Goal: Task Accomplishment & Management: Manage account settings

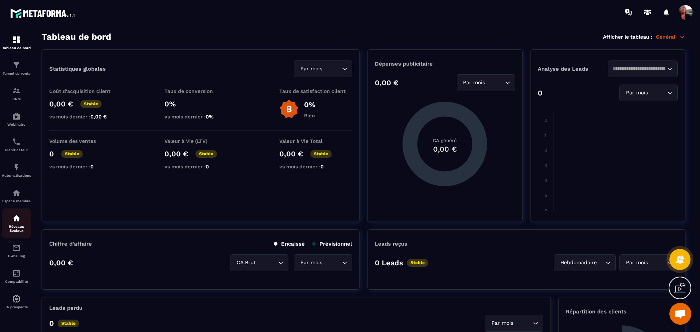
click at [13, 222] on img at bounding box center [16, 218] width 9 height 9
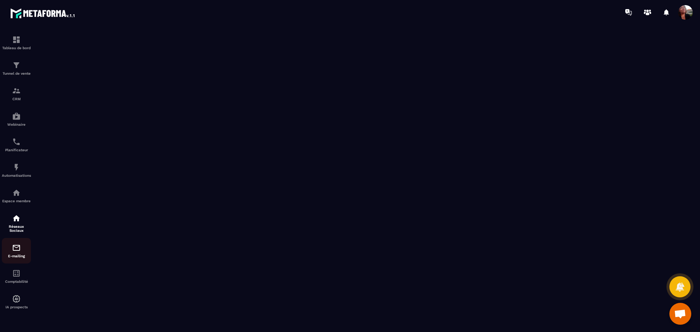
click at [19, 251] on img at bounding box center [16, 248] width 9 height 9
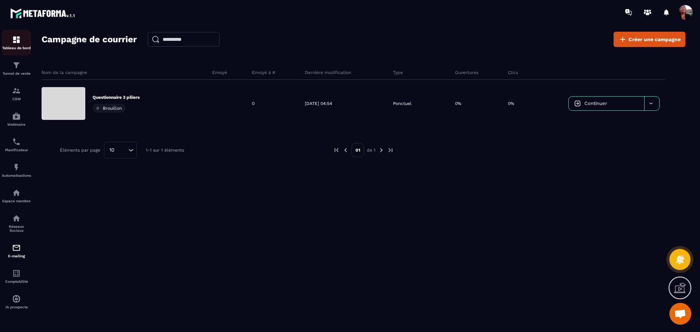
click at [16, 41] on img at bounding box center [16, 39] width 9 height 9
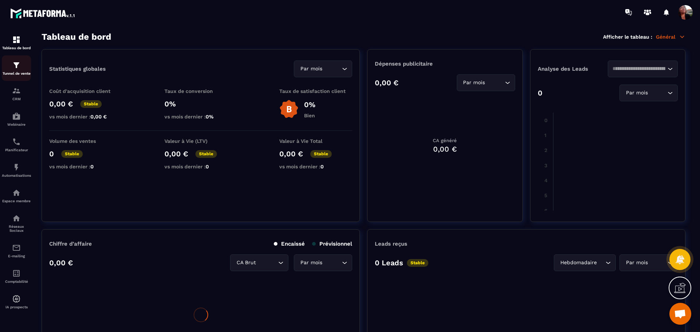
click at [18, 69] on img at bounding box center [16, 65] width 9 height 9
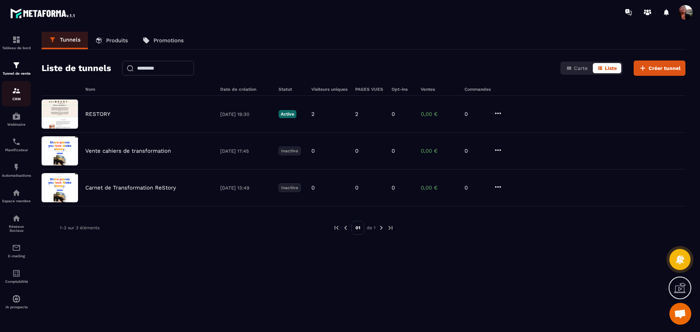
click at [19, 88] on img at bounding box center [16, 90] width 9 height 9
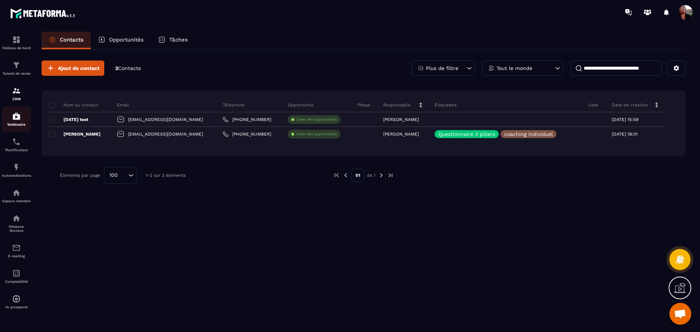
click at [20, 121] on div "Webinaire" at bounding box center [16, 119] width 29 height 15
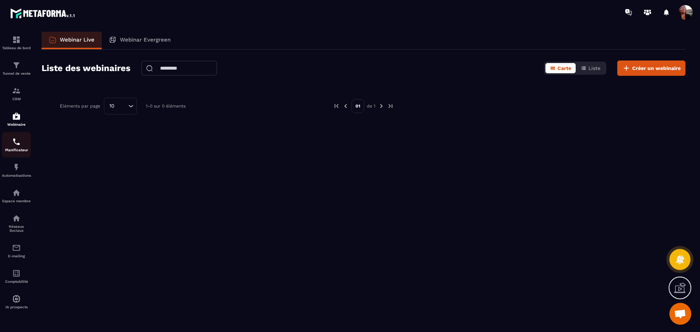
click at [18, 151] on p "Planificateur" at bounding box center [16, 150] width 29 height 4
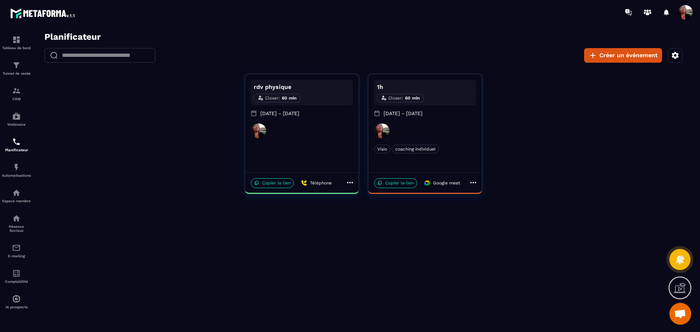
click at [350, 183] on icon at bounding box center [350, 182] width 9 height 9
click at [363, 232] on span "Supprimer" at bounding box center [375, 232] width 27 height 8
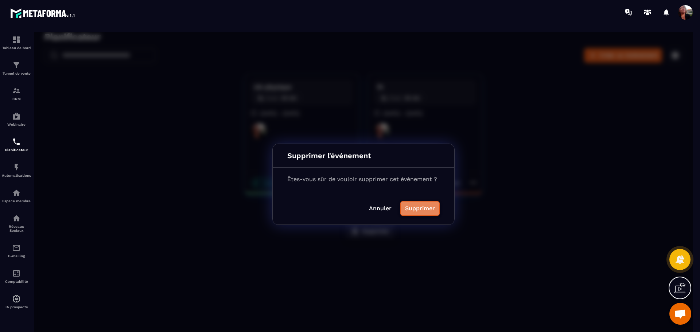
click at [422, 207] on button "Supprimer" at bounding box center [419, 208] width 39 height 15
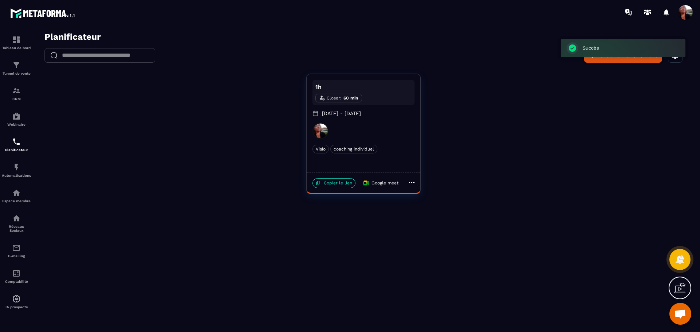
click at [407, 184] on icon at bounding box center [411, 182] width 9 height 9
click at [437, 231] on span "Supprimer" at bounding box center [437, 232] width 27 height 8
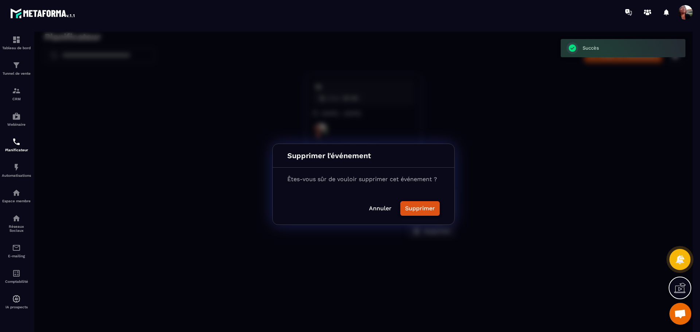
click at [418, 211] on button "Supprimer" at bounding box center [419, 208] width 39 height 15
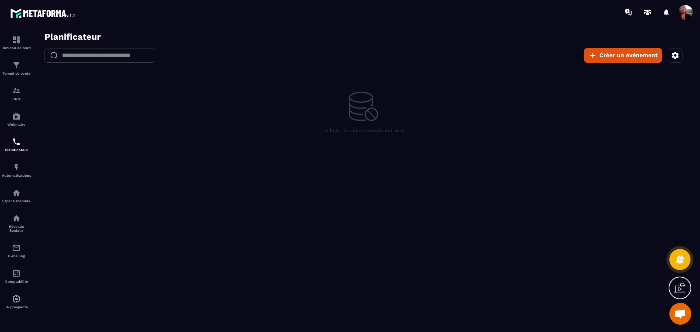
click at [676, 52] on icon "button" at bounding box center [675, 55] width 9 height 9
click at [496, 126] on div at bounding box center [363, 184] width 659 height 305
